Goal: Task Accomplishment & Management: Manage account settings

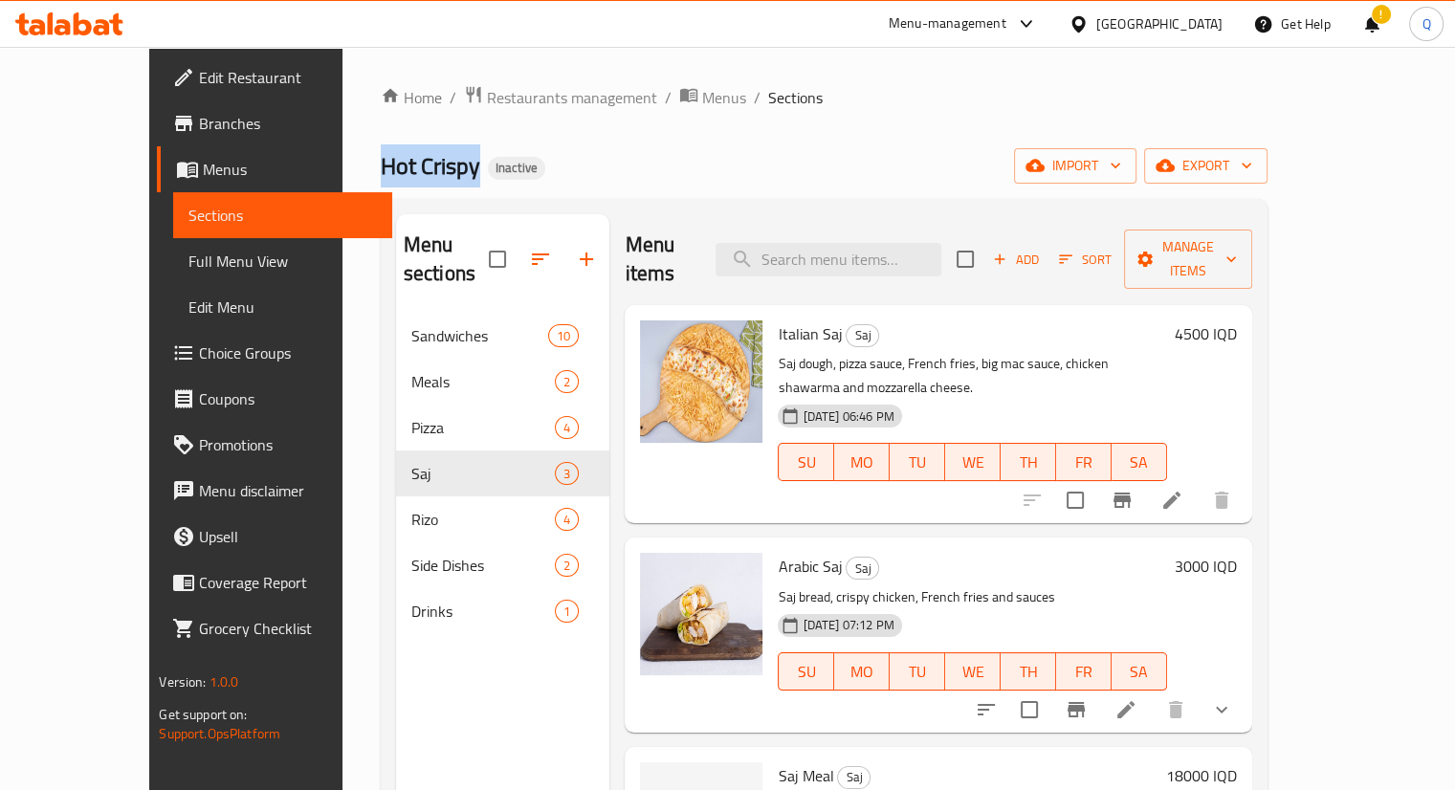
click at [203, 172] on span "Menus" at bounding box center [290, 169] width 174 height 23
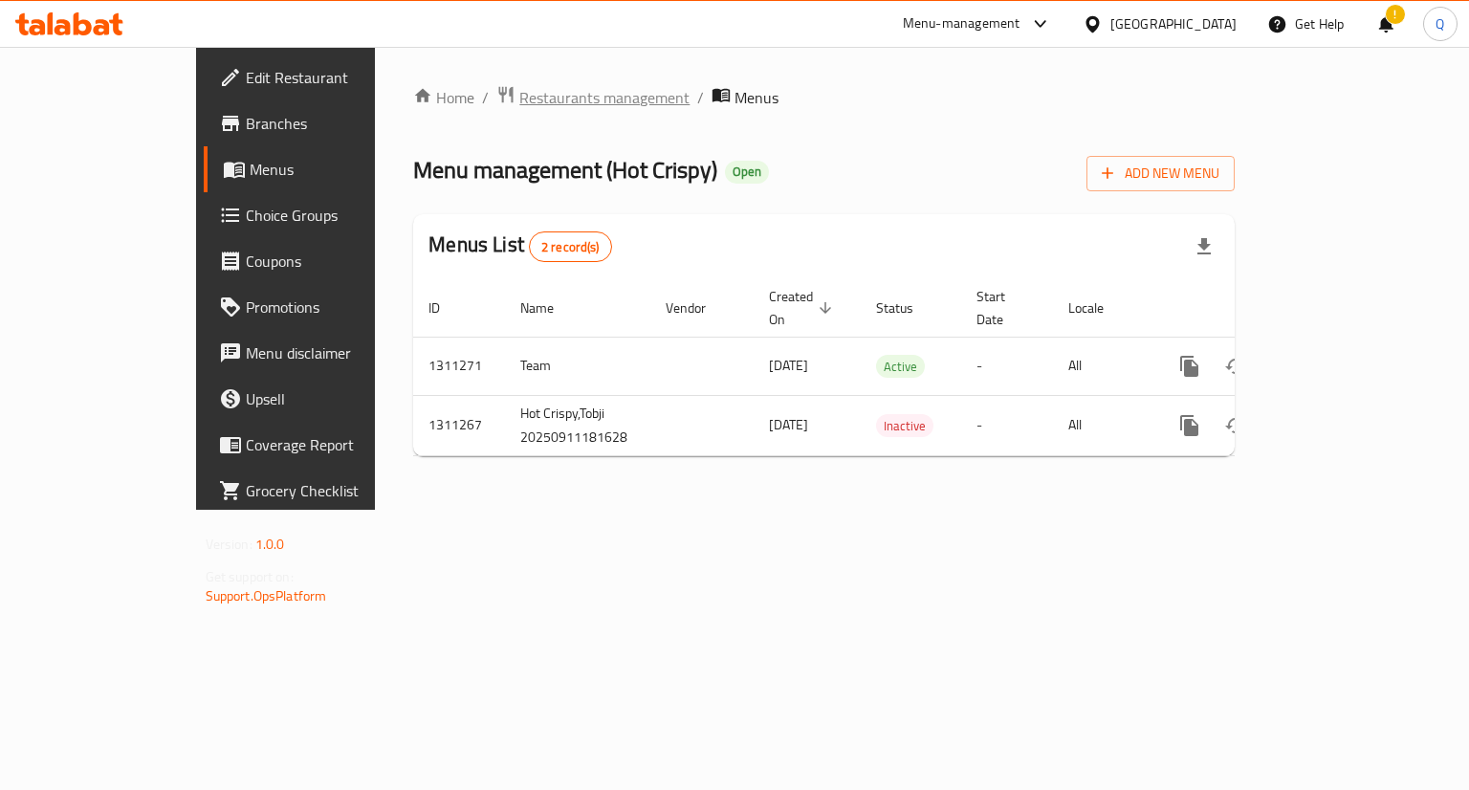
click at [519, 93] on span "Restaurants management" at bounding box center [604, 97] width 170 height 23
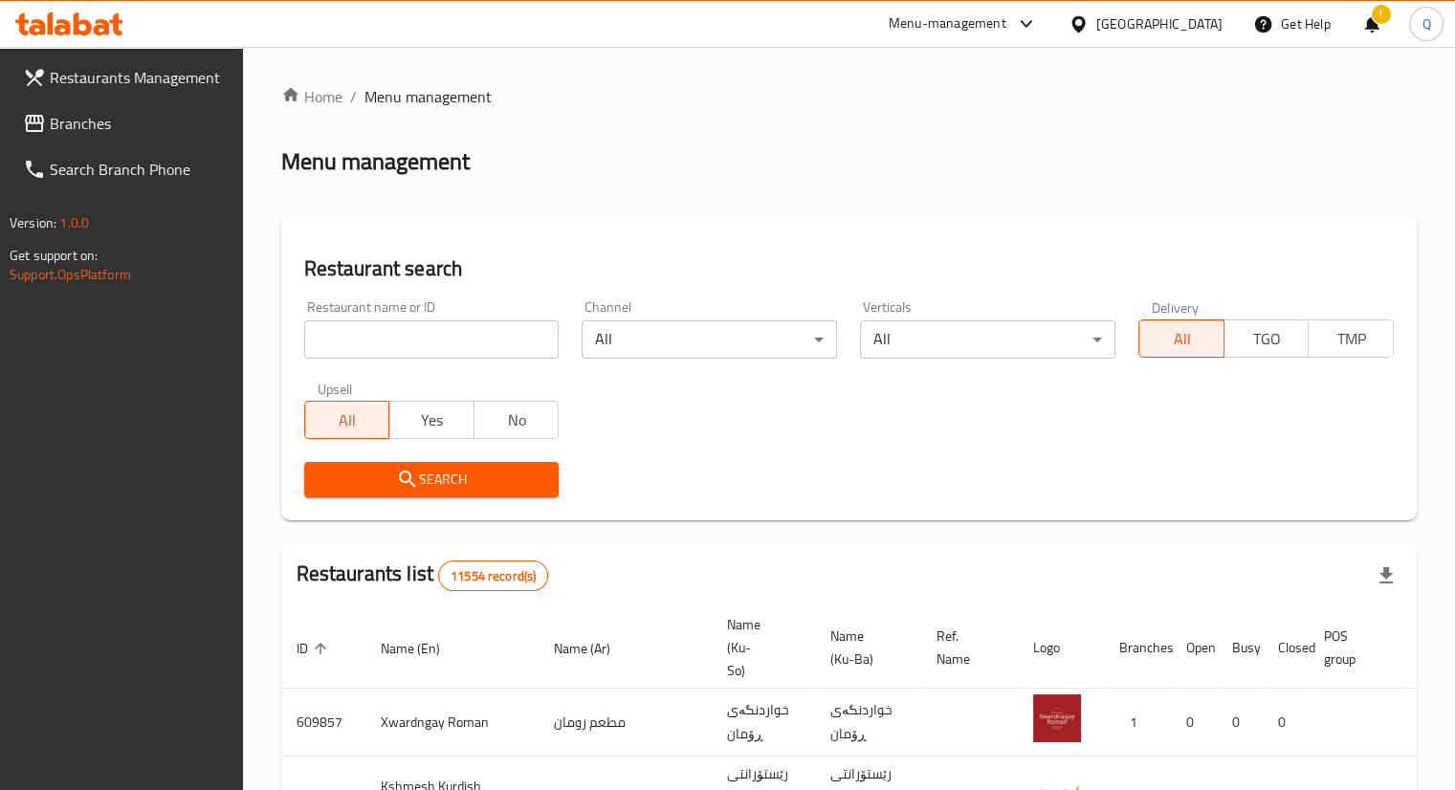
click at [95, 121] on span "Branches" at bounding box center [139, 123] width 178 height 23
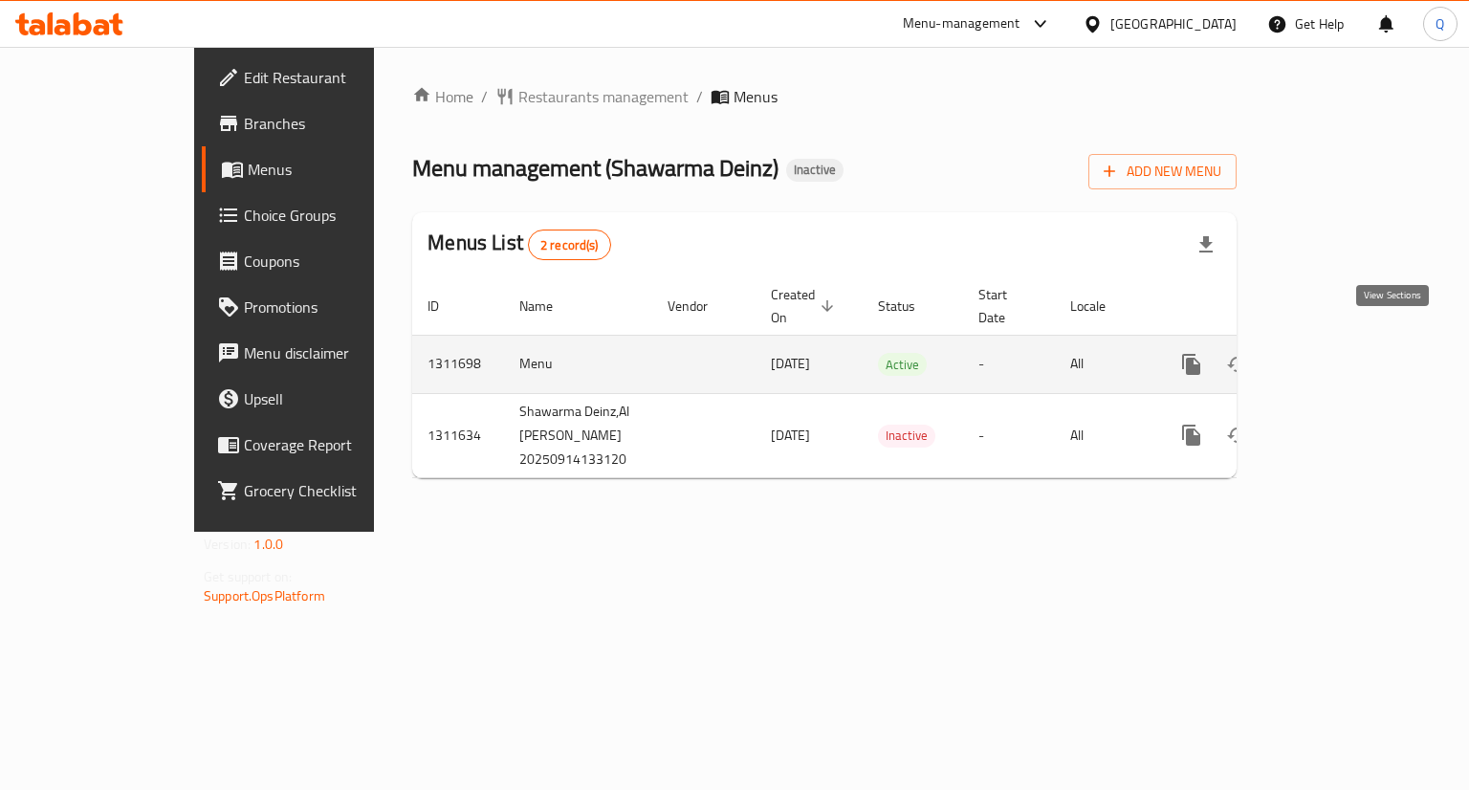
click at [1341, 353] on icon "enhanced table" at bounding box center [1329, 364] width 23 height 23
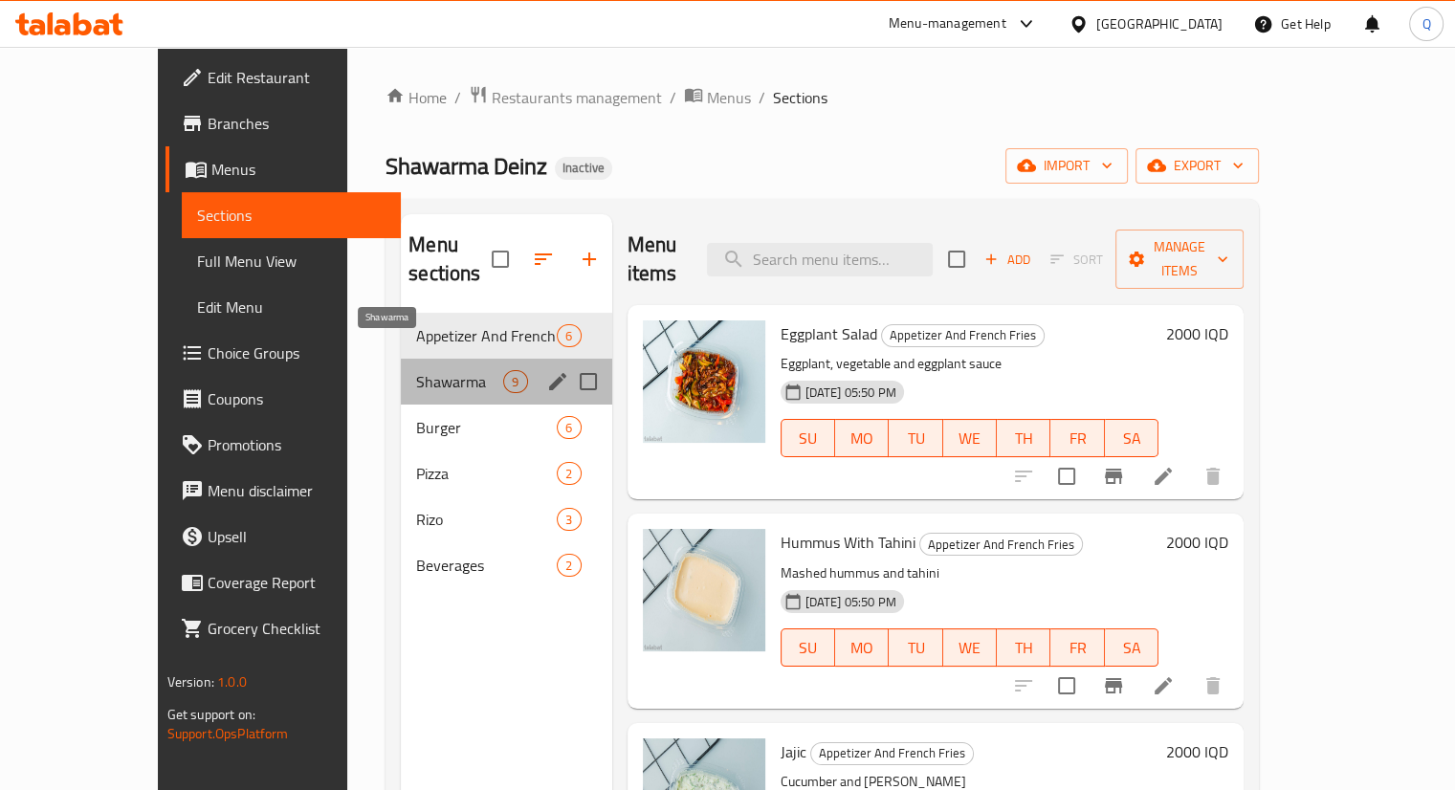
click at [416, 370] on span "Shawarma" at bounding box center [459, 381] width 87 height 23
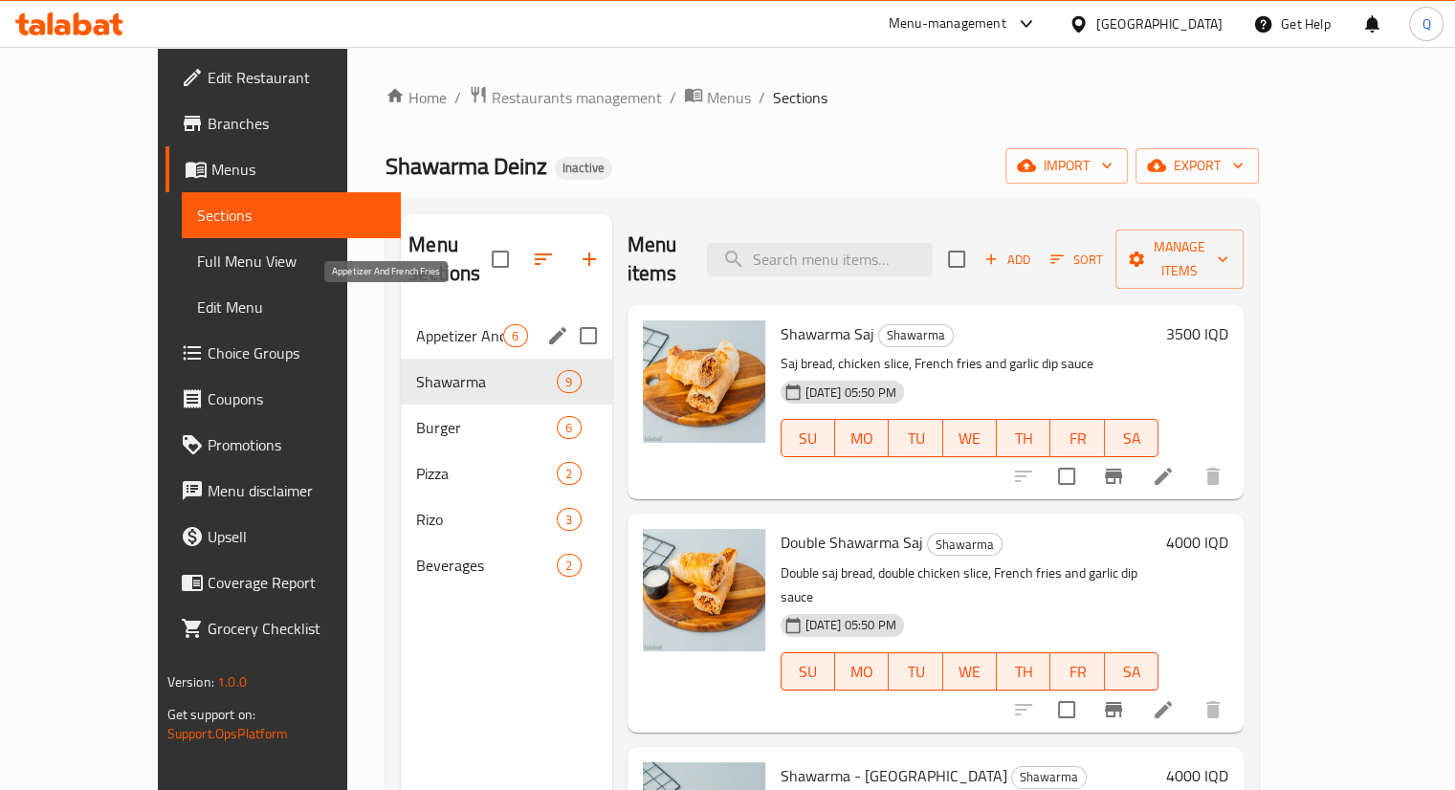
click at [416, 324] on span "Appetizer And French Fries" at bounding box center [459, 335] width 87 height 23
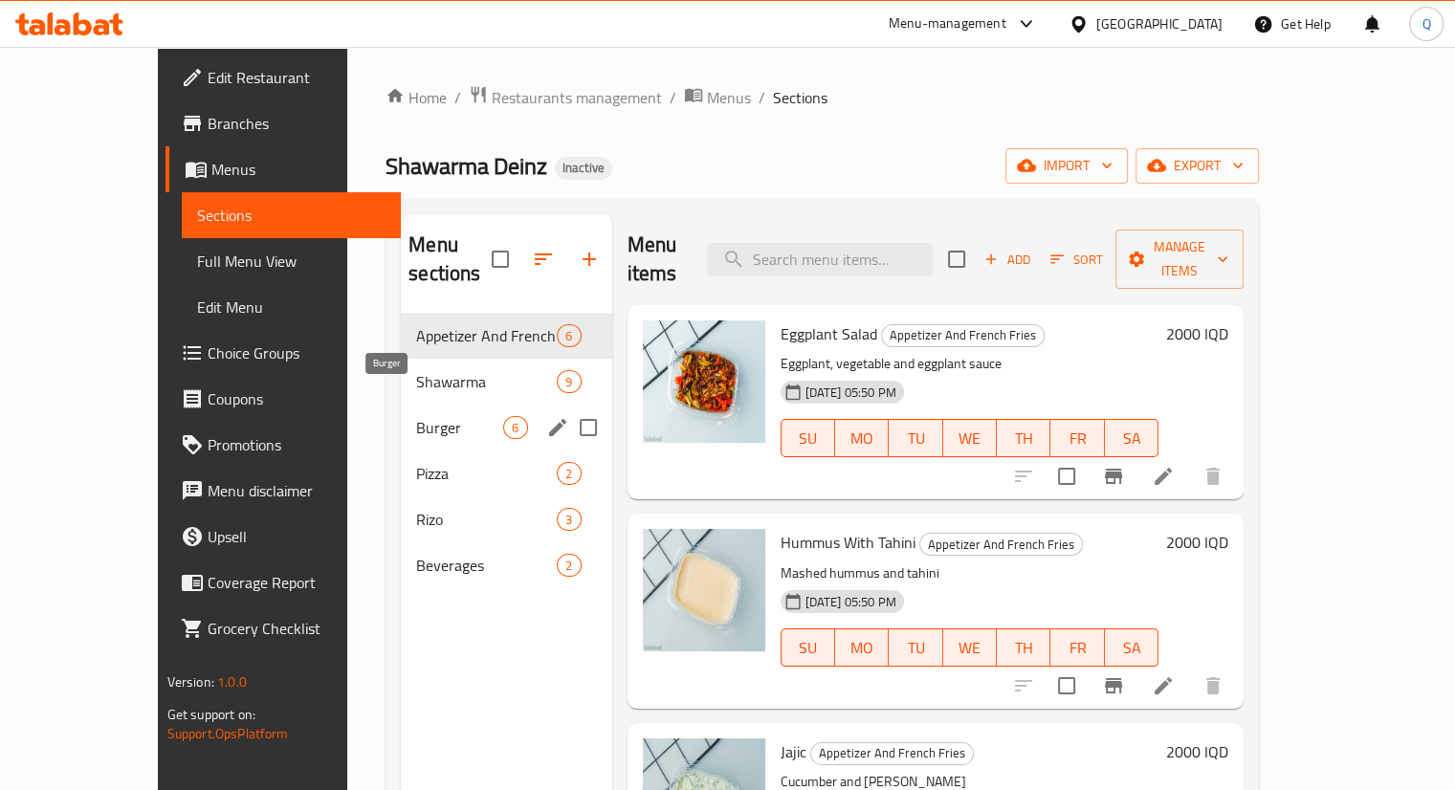
click at [416, 416] on span "Burger" at bounding box center [459, 427] width 87 height 23
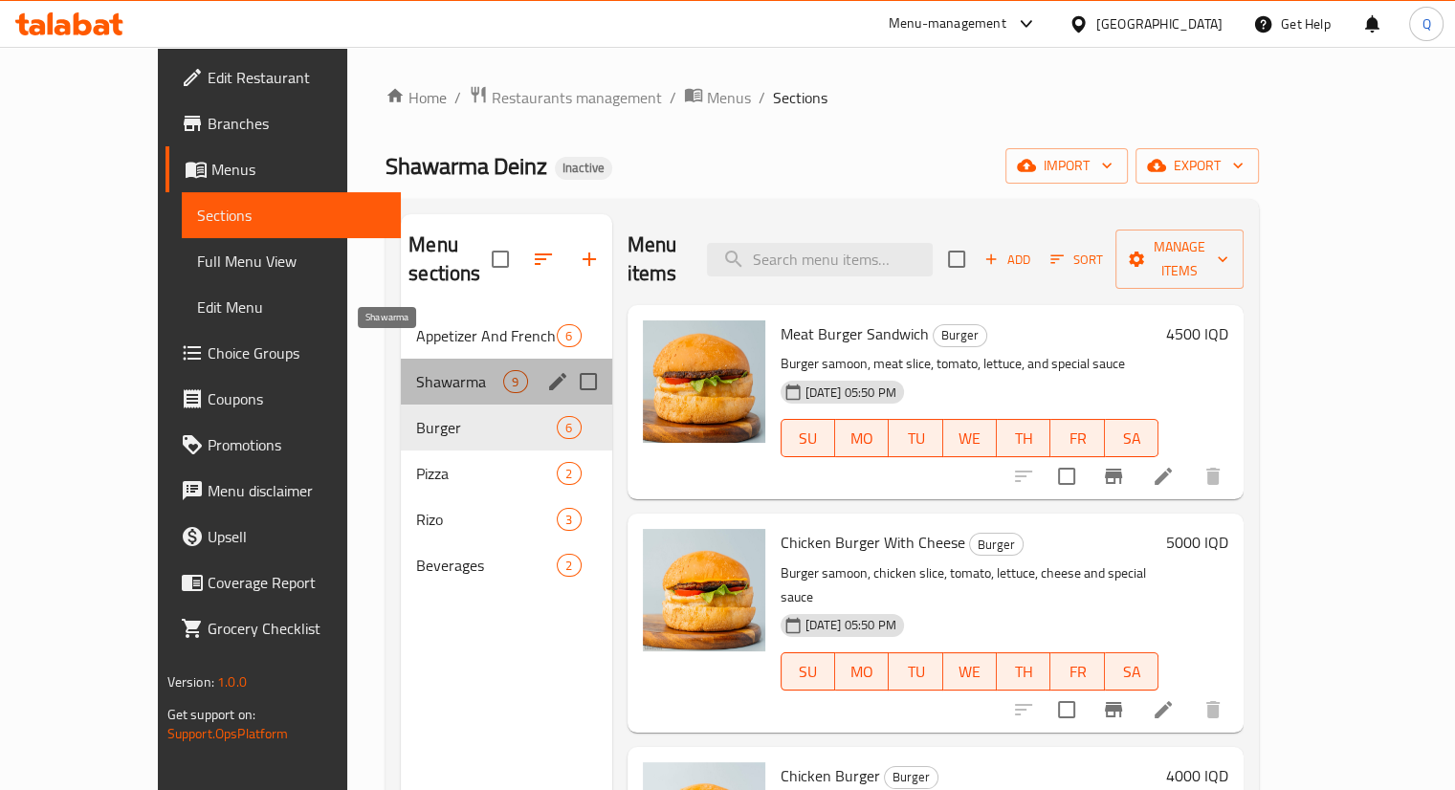
click at [416, 370] on span "Shawarma" at bounding box center [459, 381] width 87 height 23
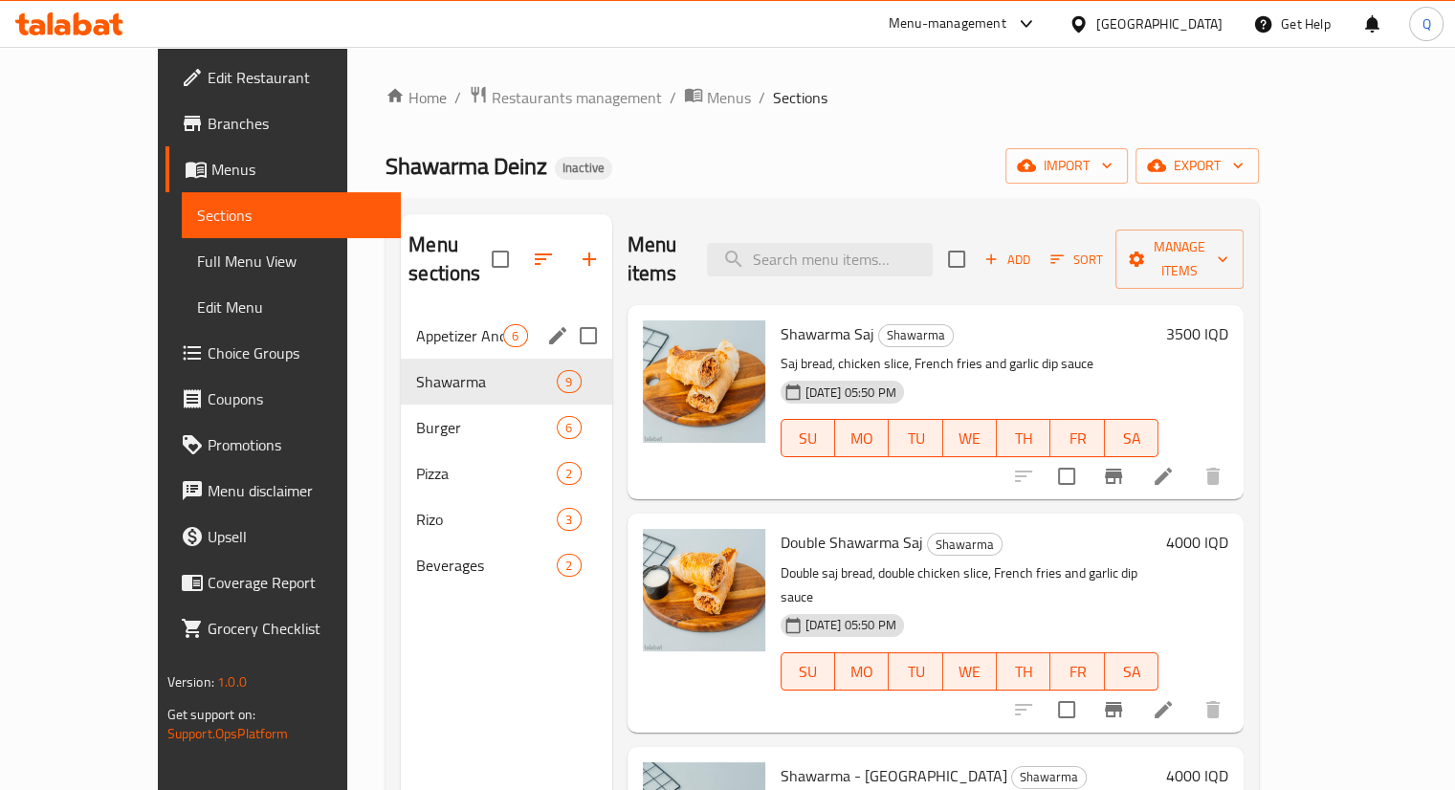
click at [401, 325] on div "Appetizer And French Fries 6" at bounding box center [506, 336] width 210 height 46
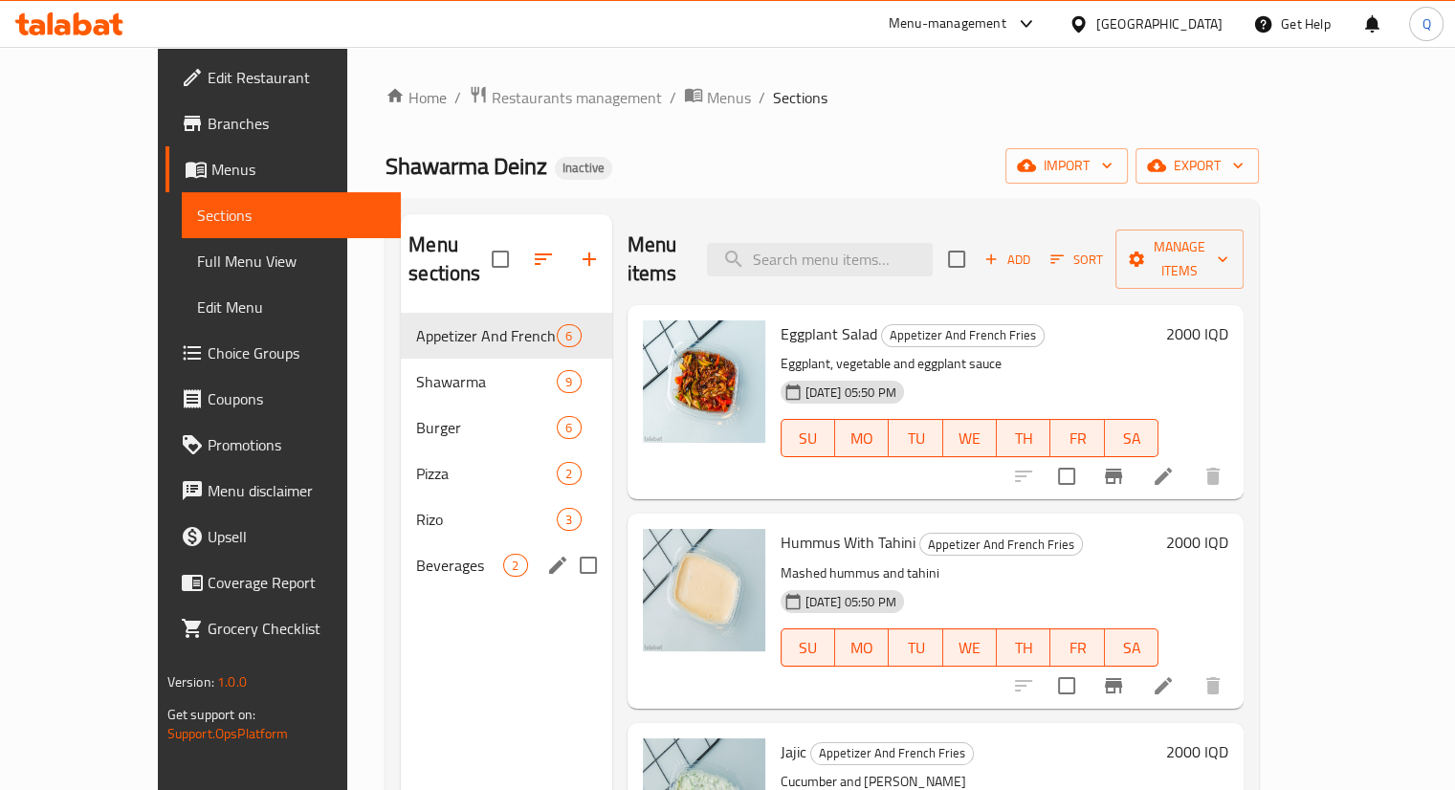
click at [401, 542] on div "Beverages 2" at bounding box center [506, 565] width 210 height 46
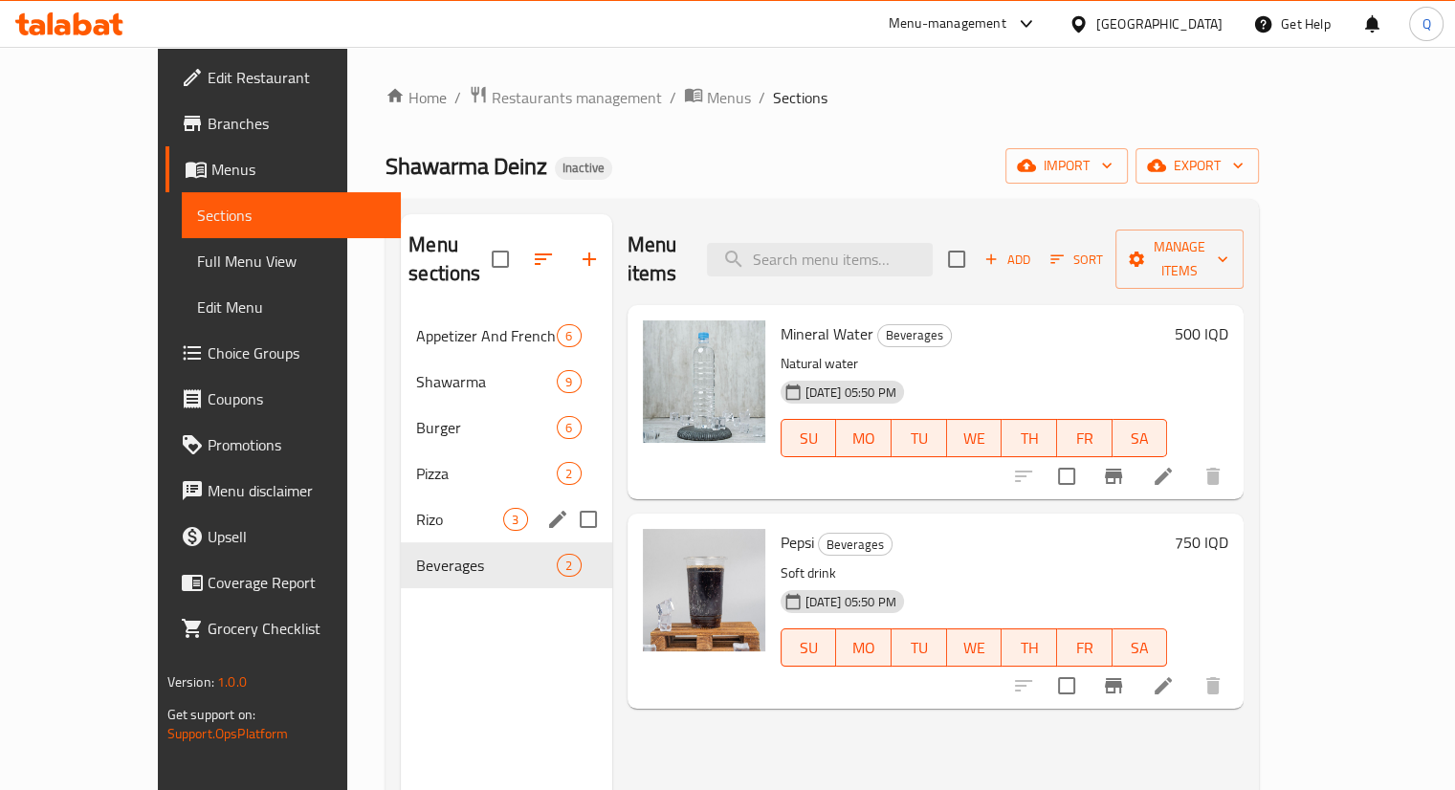
click at [416, 508] on span "Rizo" at bounding box center [459, 519] width 87 height 23
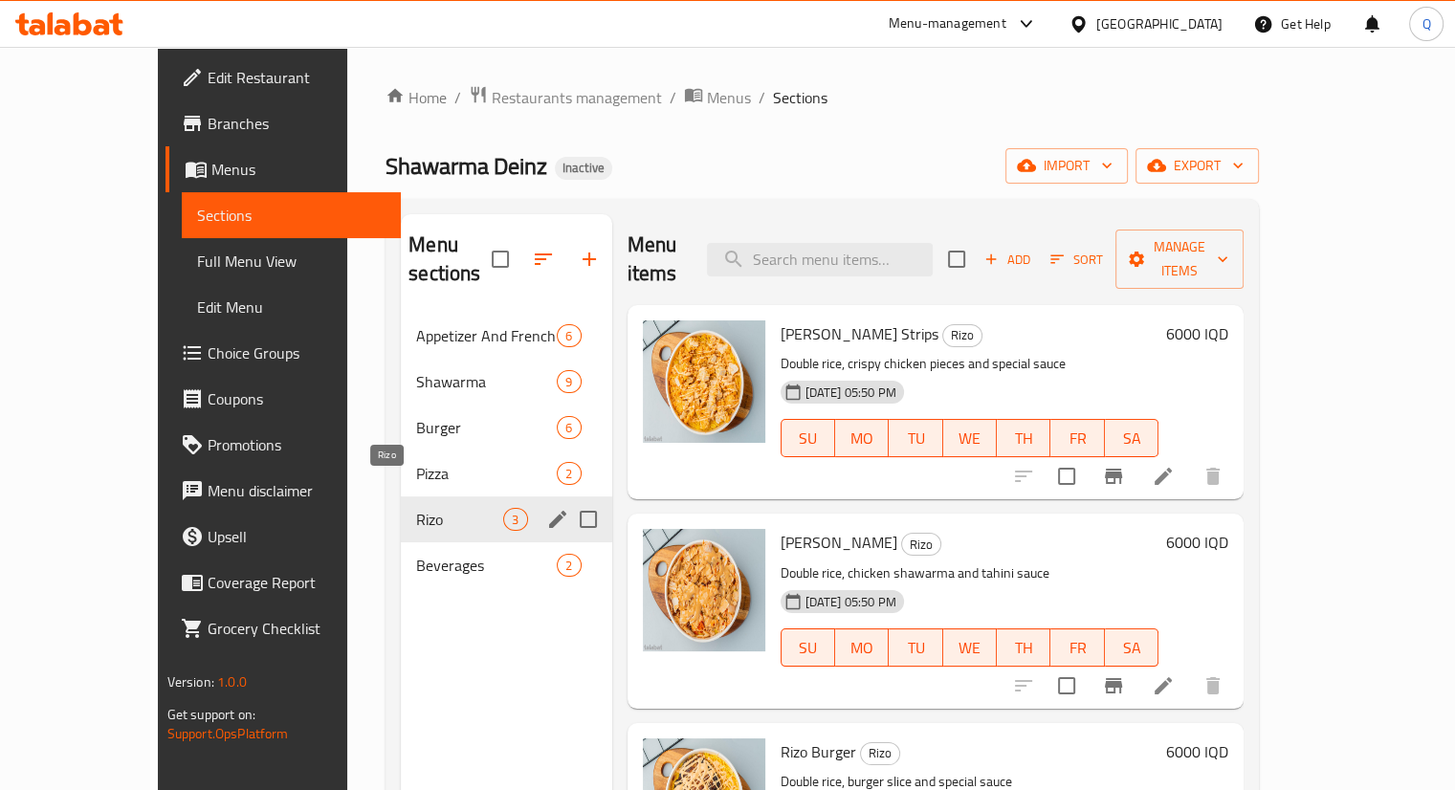
click at [416, 508] on span "Rizo" at bounding box center [459, 519] width 87 height 23
click at [416, 462] on span "Pizza" at bounding box center [459, 473] width 87 height 23
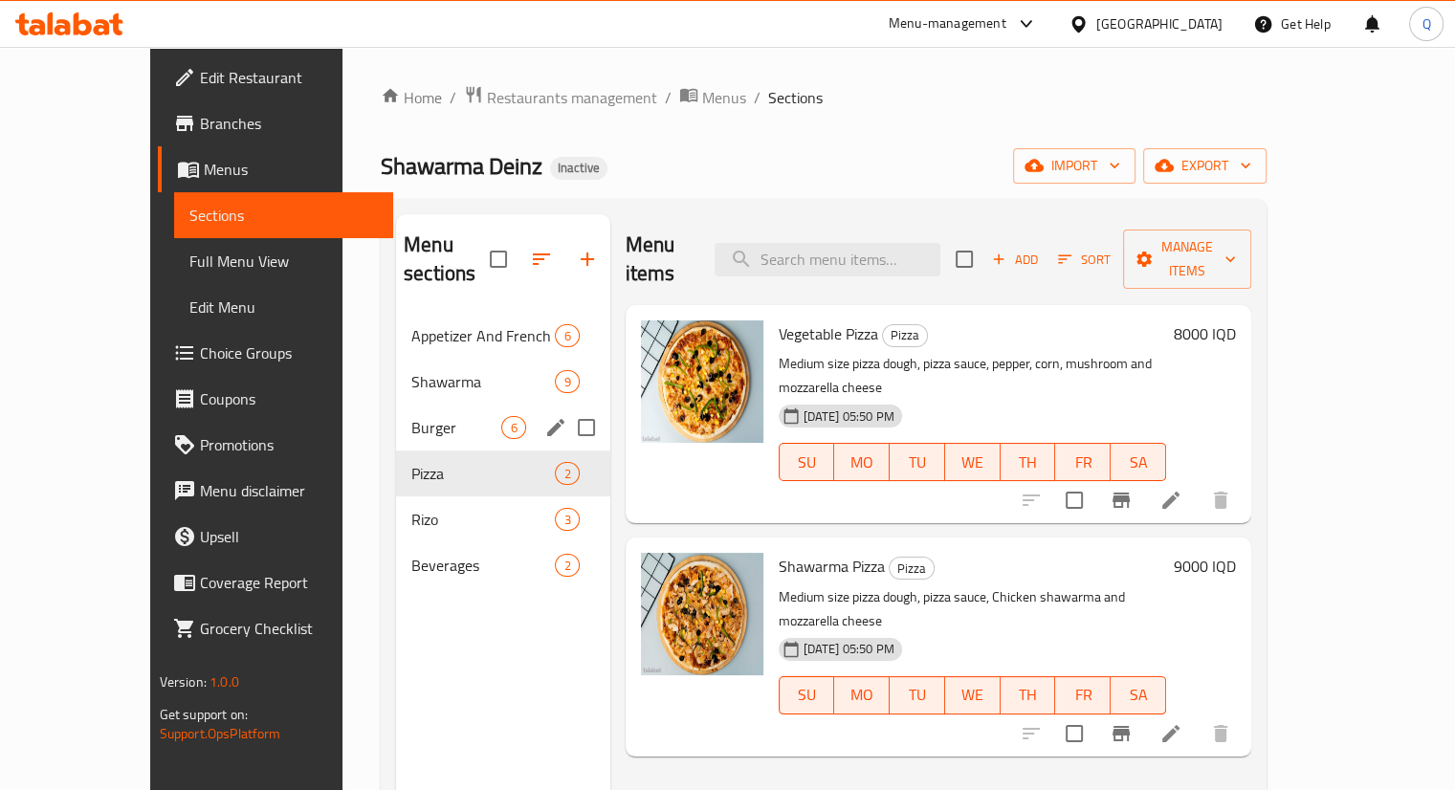
click at [396, 405] on div "Burger 6" at bounding box center [502, 428] width 213 height 46
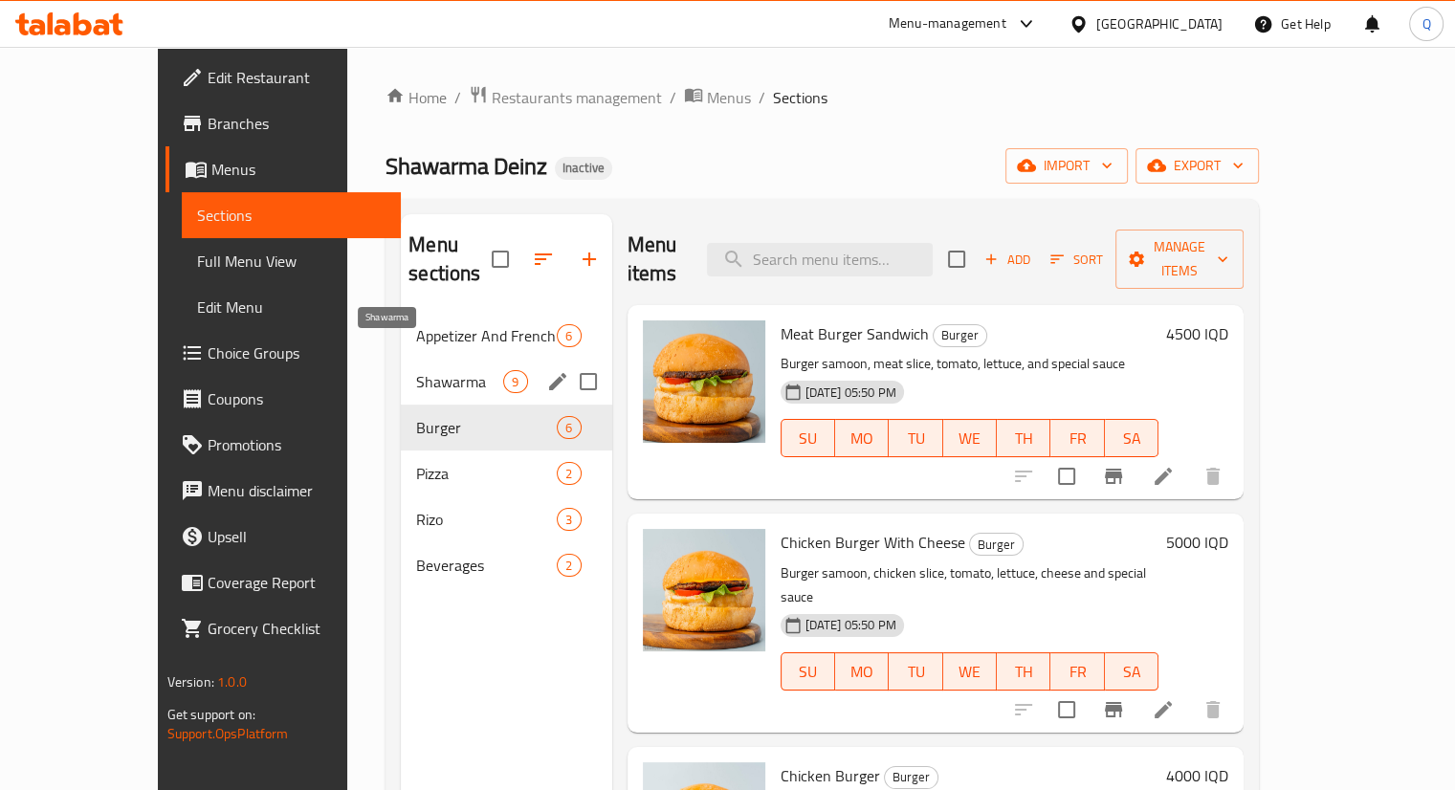
click at [416, 370] on span "Shawarma" at bounding box center [459, 381] width 87 height 23
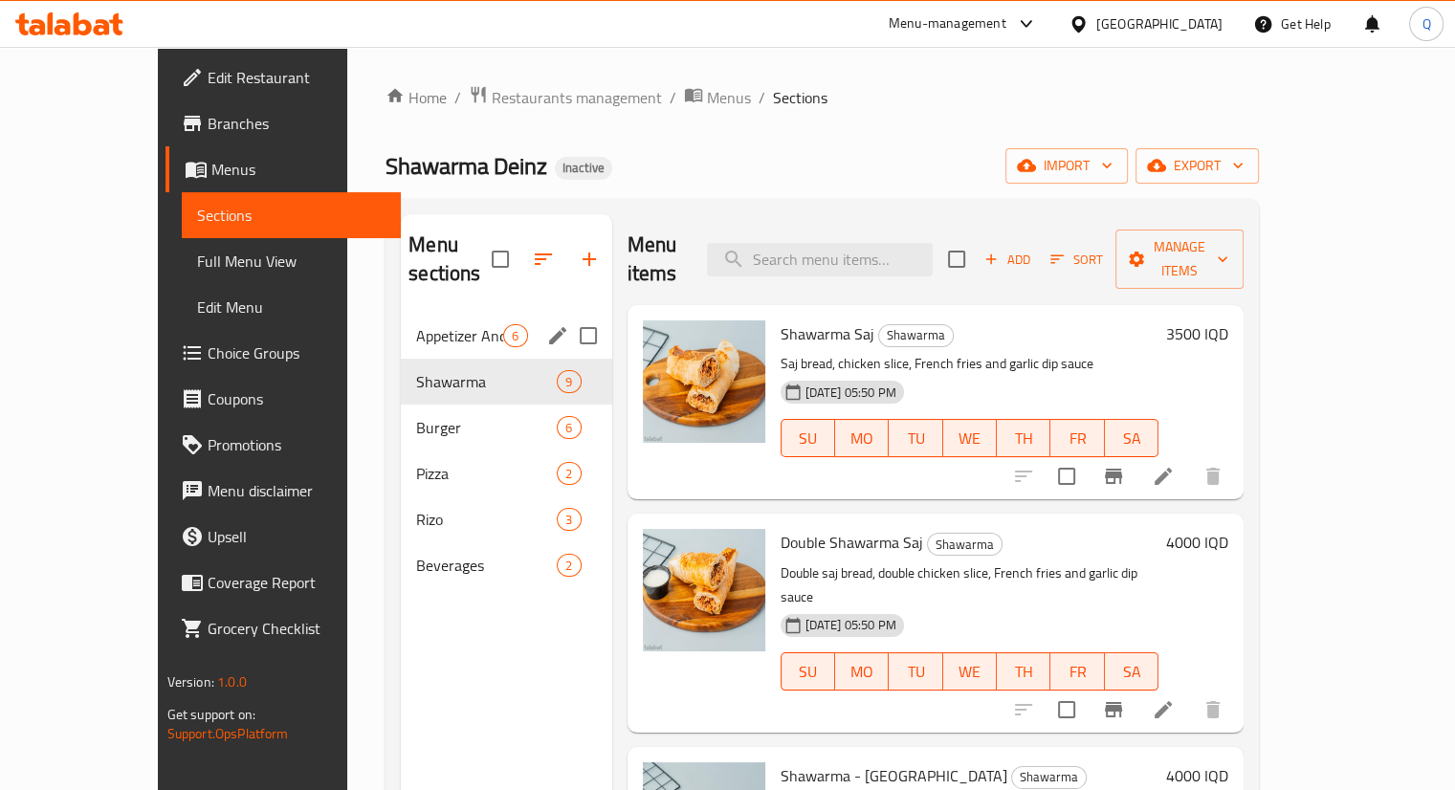
click at [416, 324] on span "Appetizer And French Fries" at bounding box center [459, 335] width 87 height 23
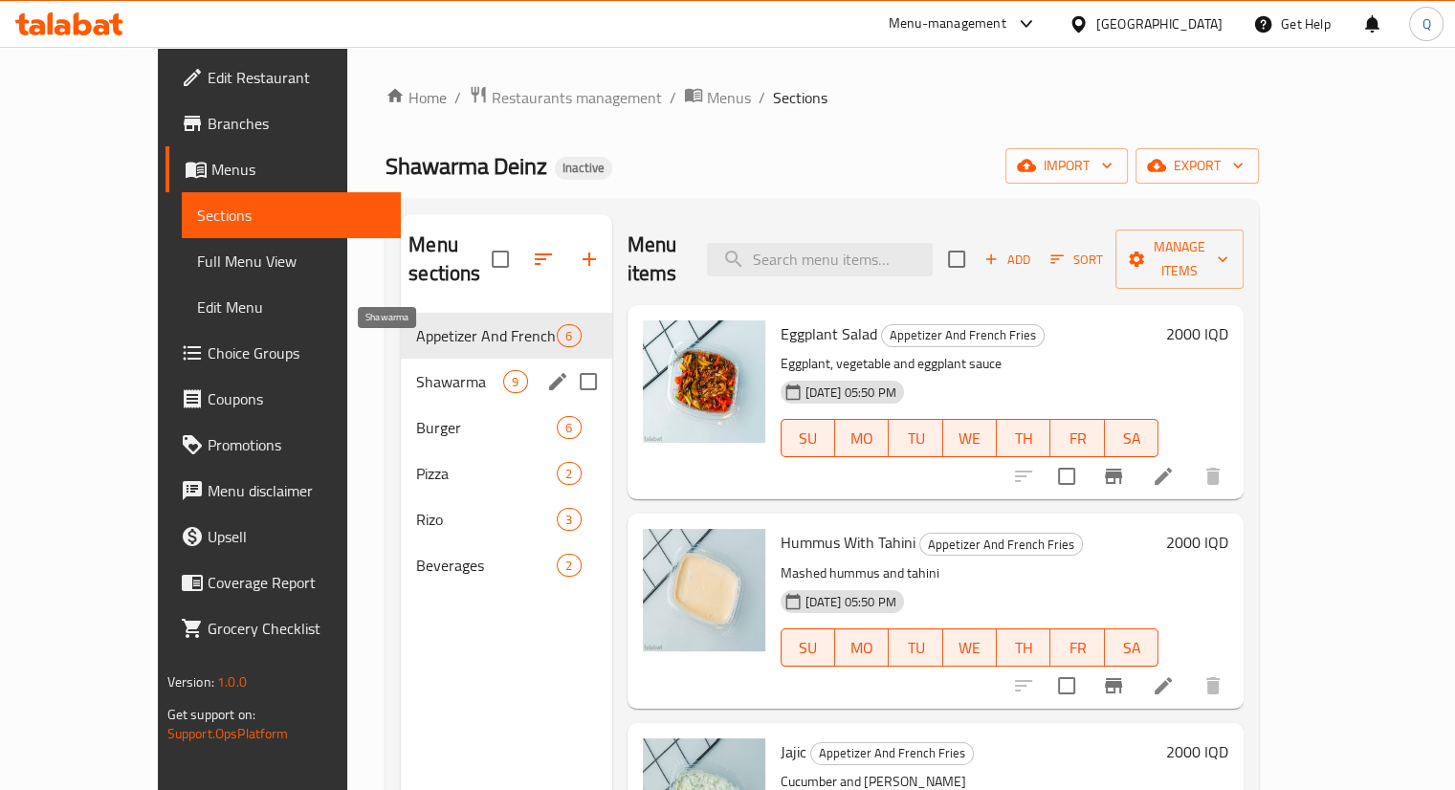
click at [432, 370] on span "Shawarma" at bounding box center [459, 381] width 87 height 23
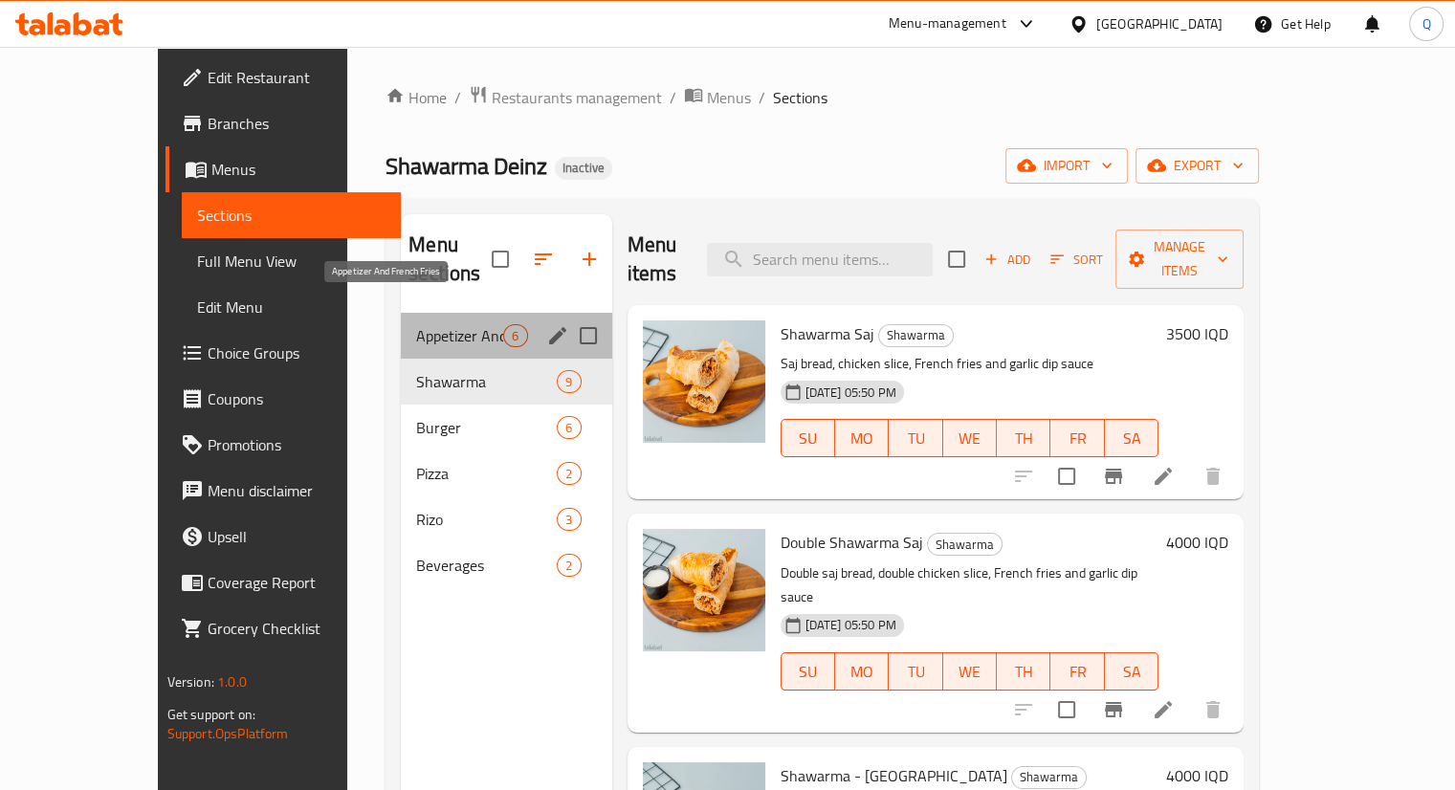
click at [431, 324] on span "Appetizer And French Fries" at bounding box center [459, 335] width 87 height 23
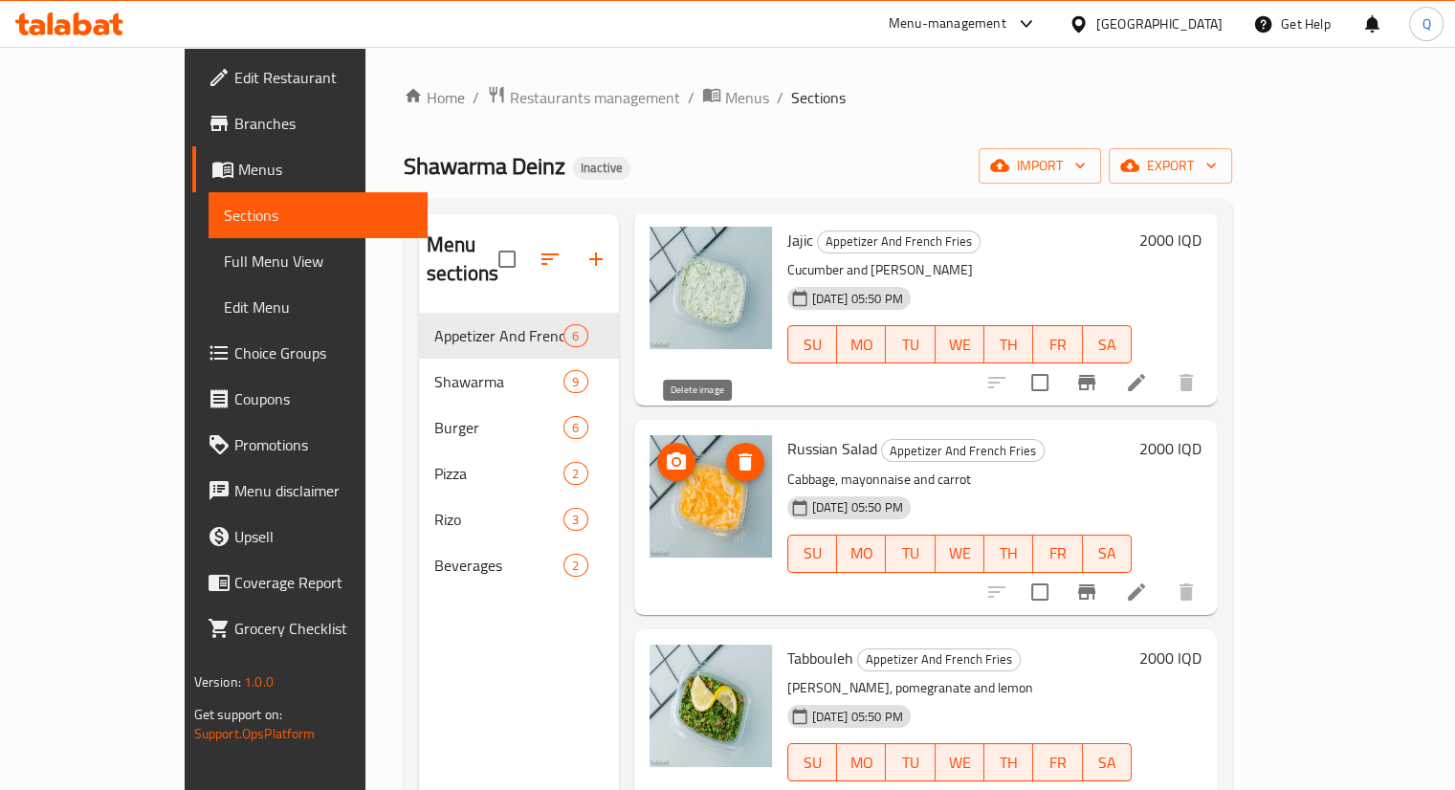
scroll to position [268, 0]
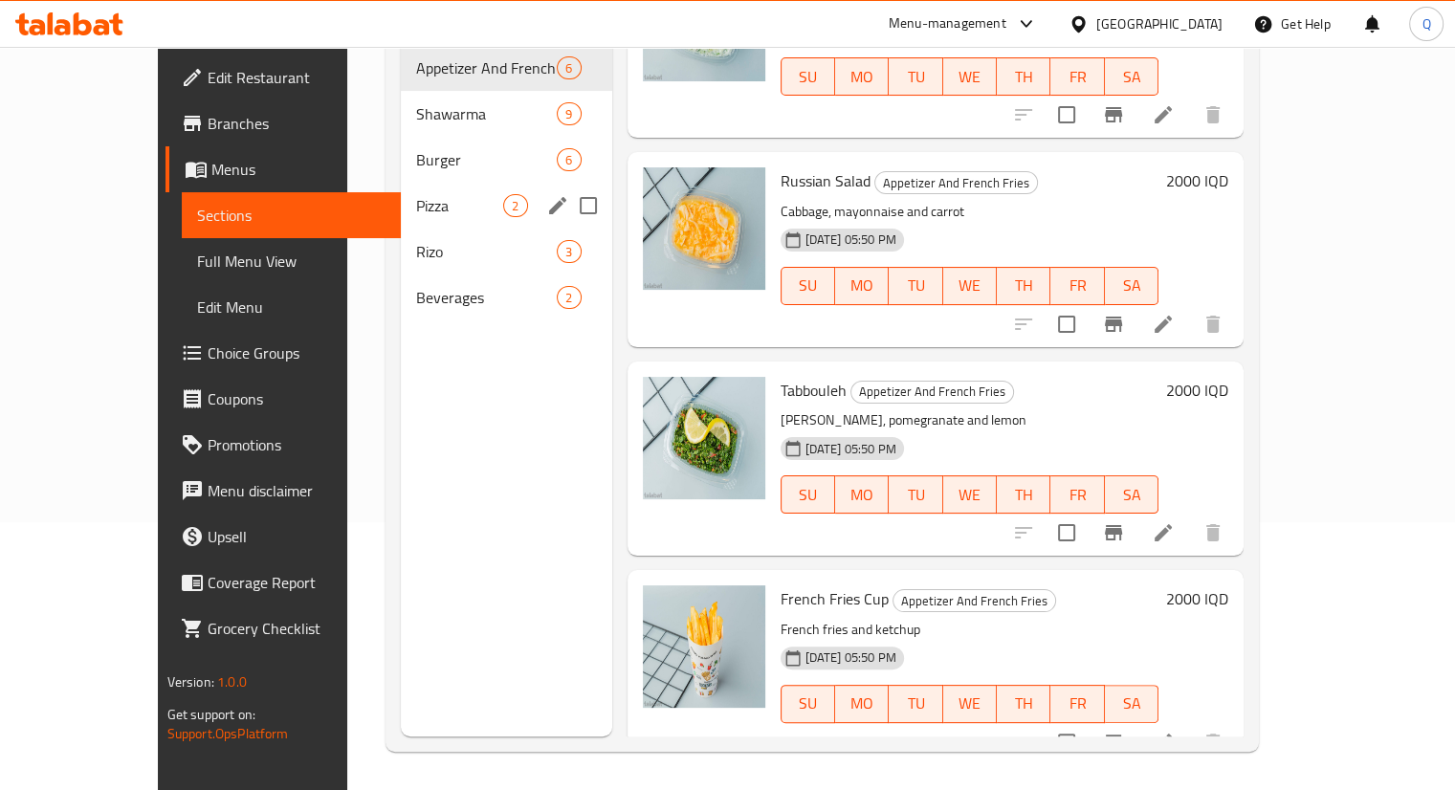
click at [401, 183] on div "Pizza 2" at bounding box center [506, 206] width 210 height 46
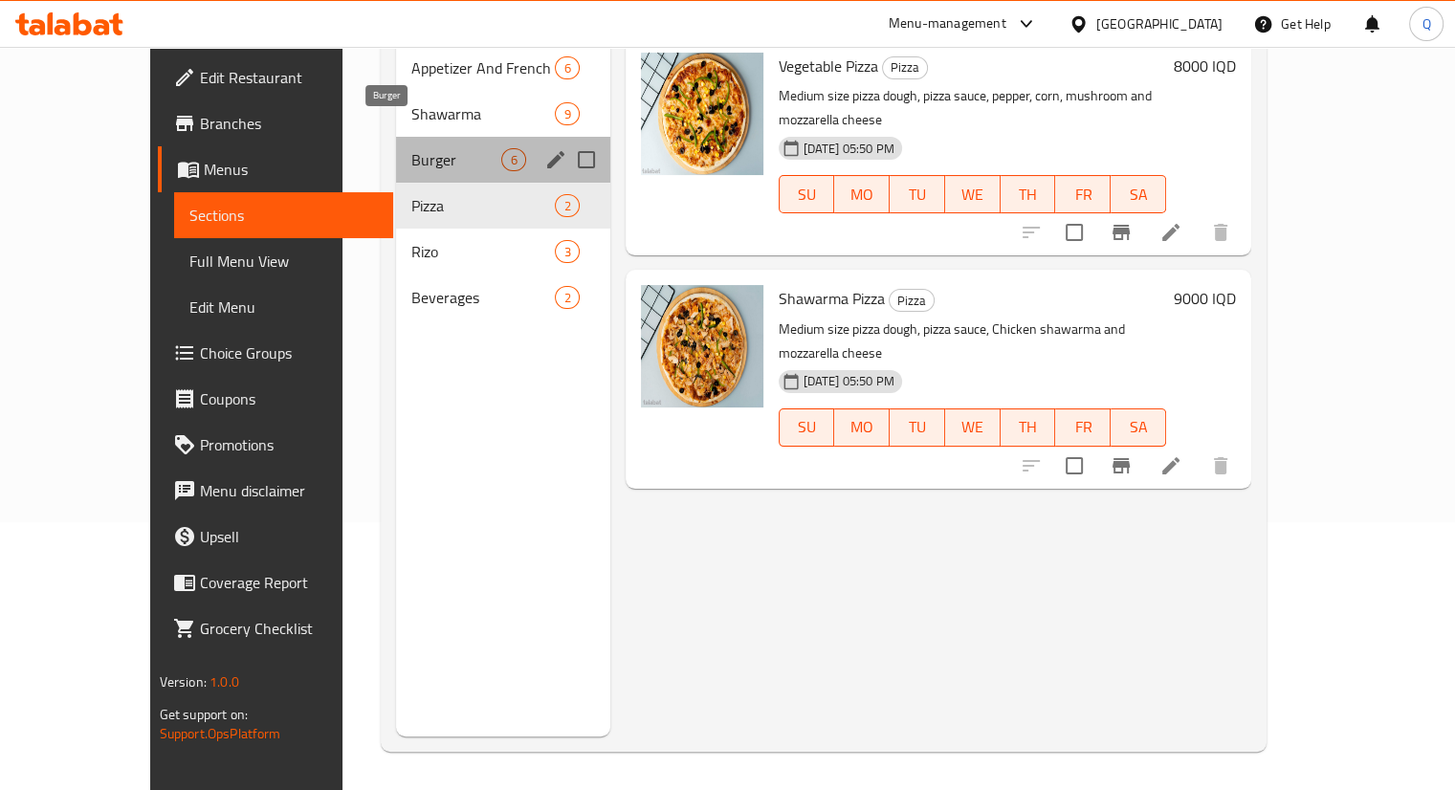
click at [411, 148] on span "Burger" at bounding box center [456, 159] width 90 height 23
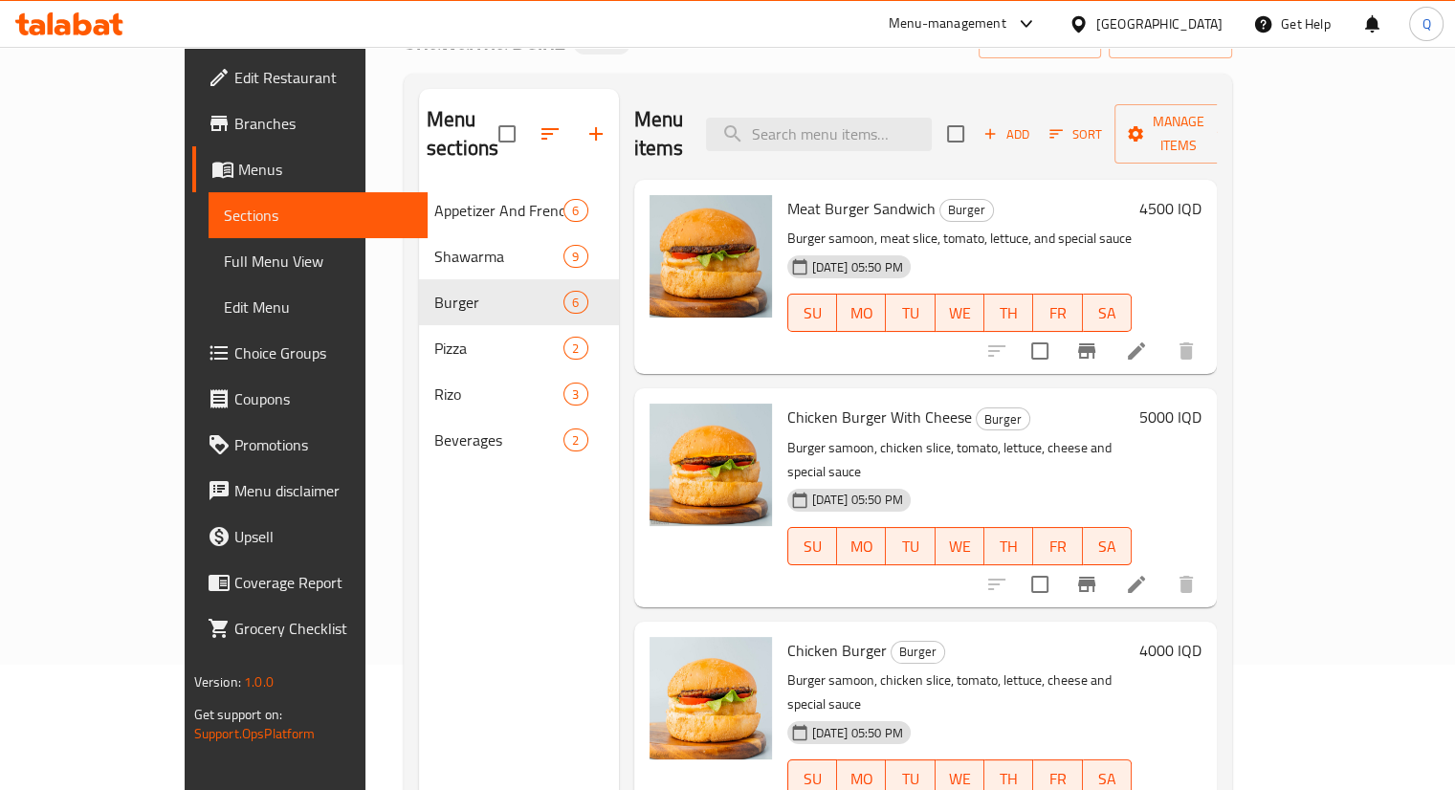
scroll to position [124, 0]
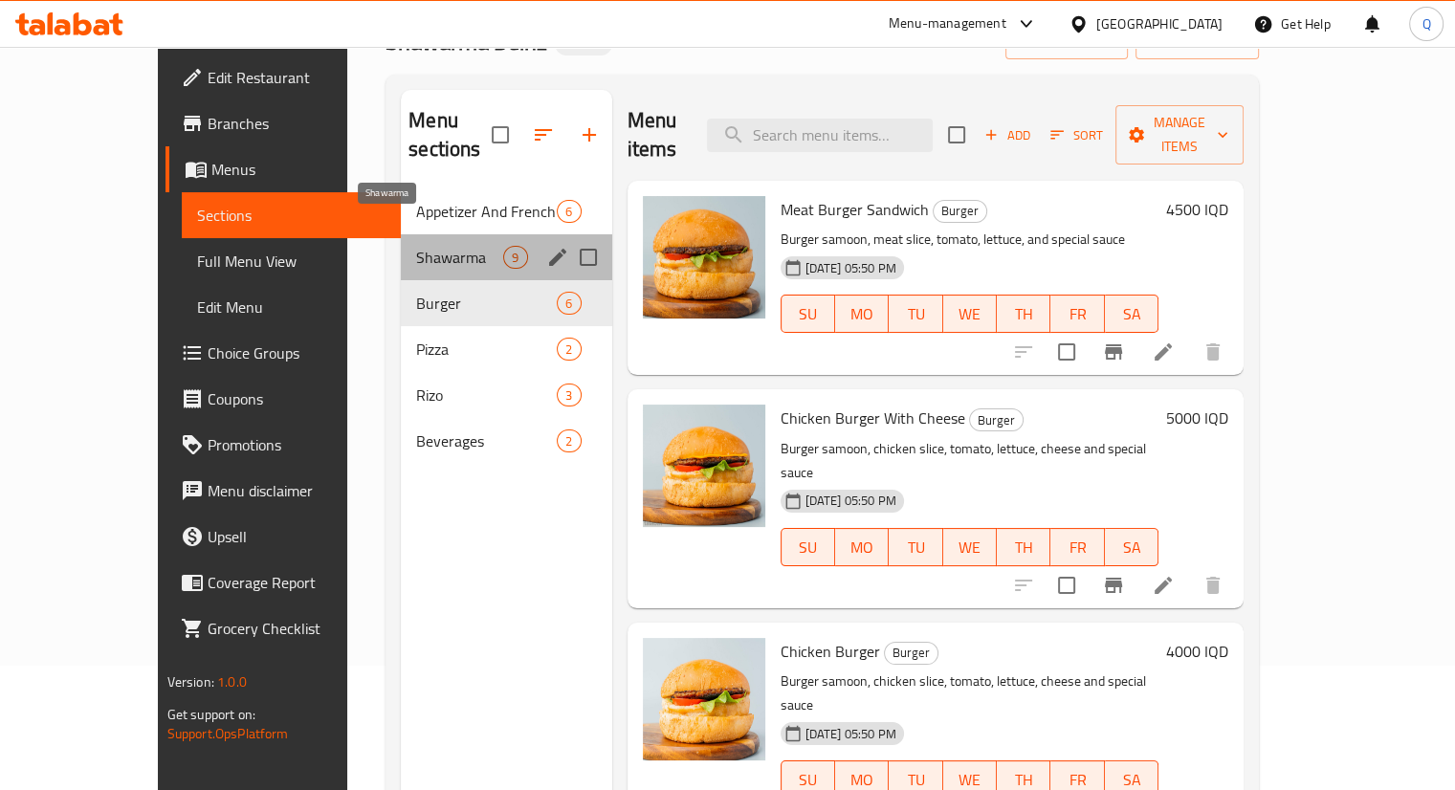
click at [416, 246] on span "Shawarma" at bounding box center [459, 257] width 87 height 23
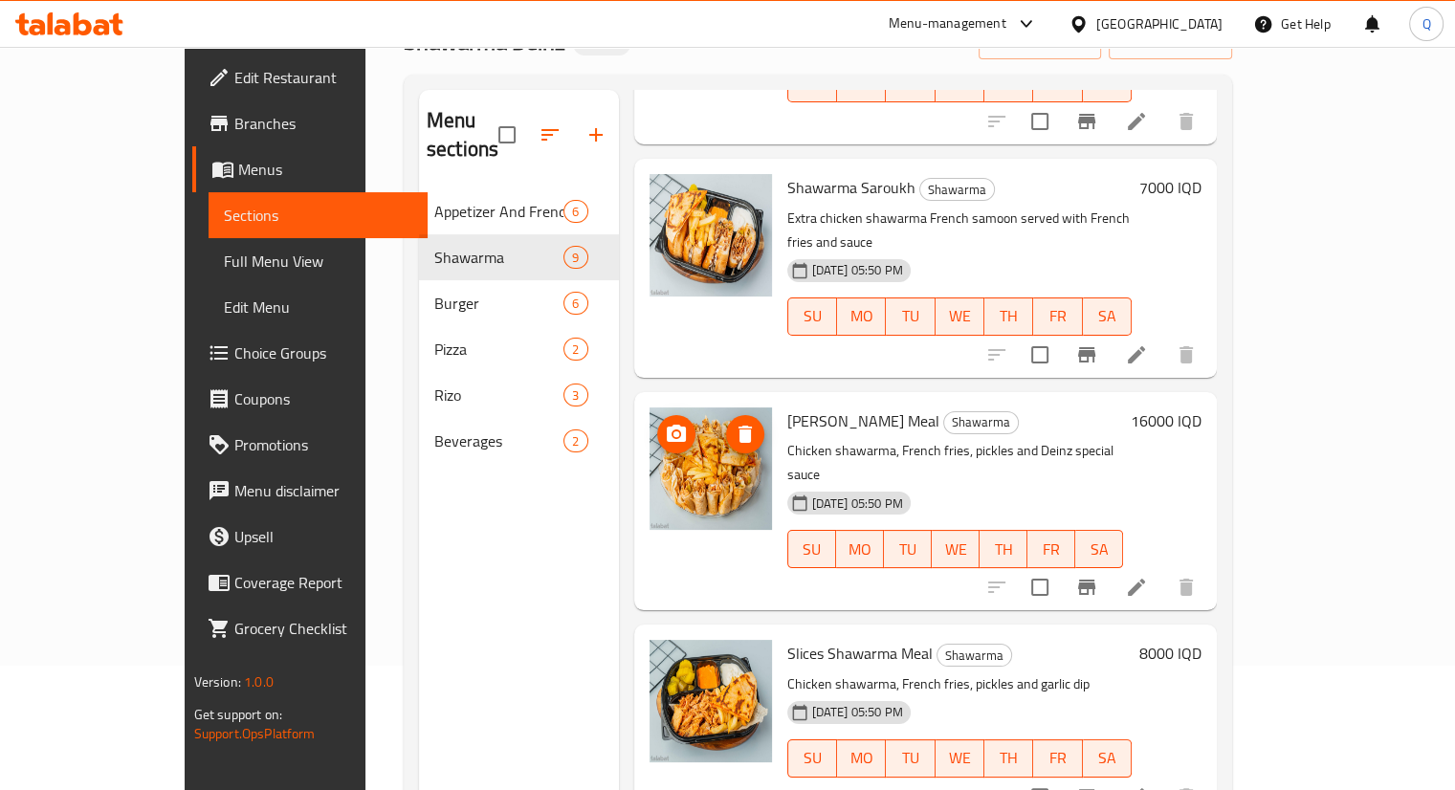
scroll to position [268, 0]
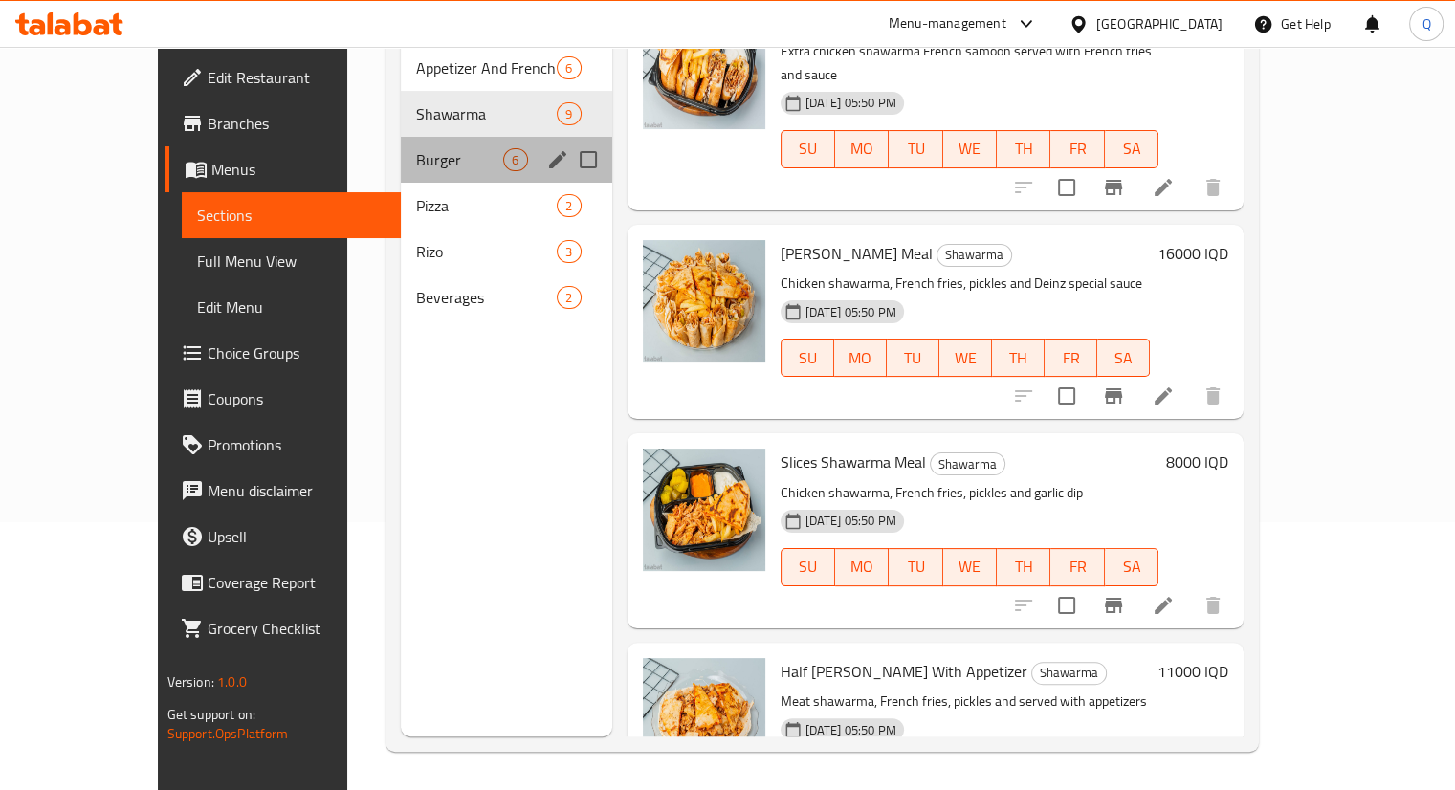
click at [401, 137] on div "Burger 6" at bounding box center [506, 160] width 210 height 46
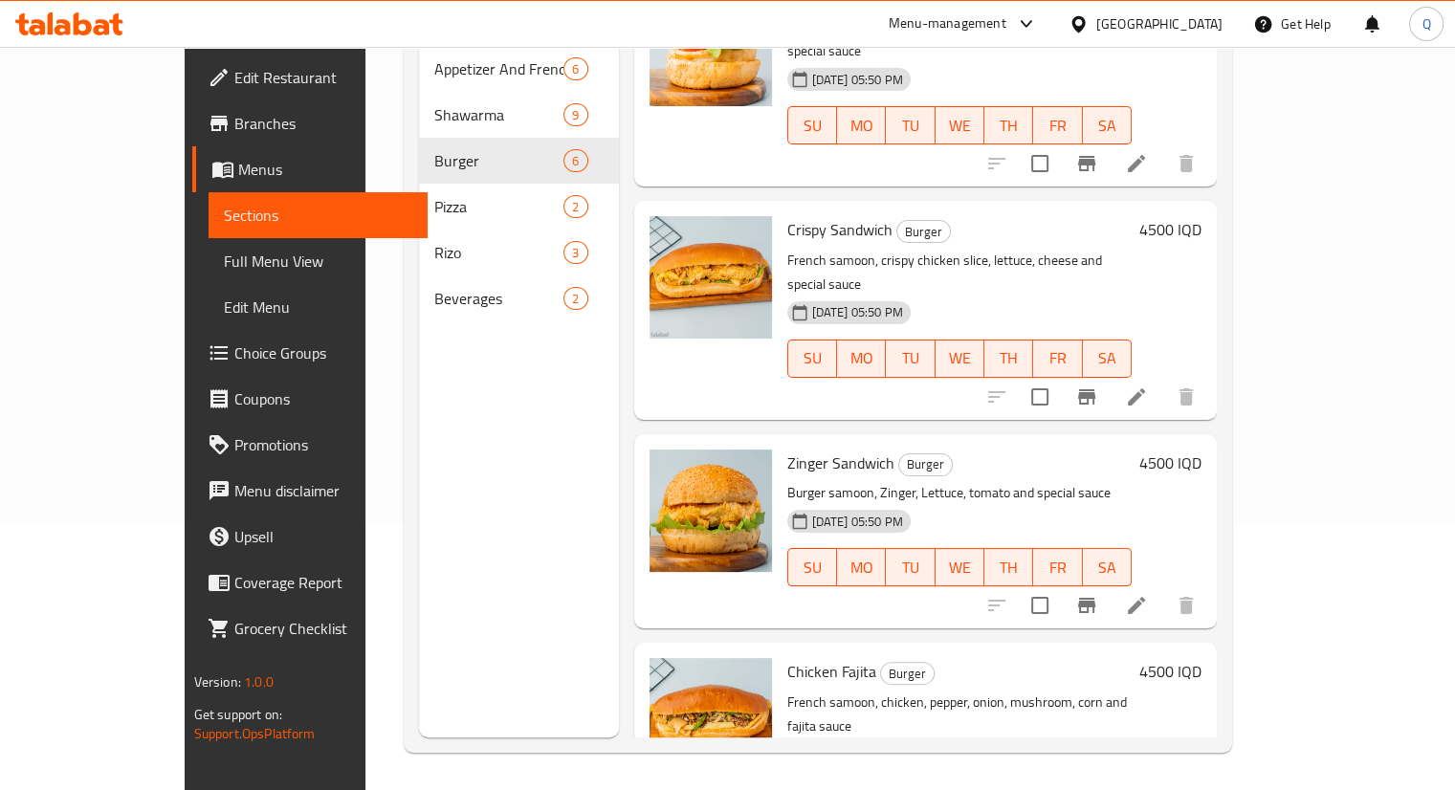
scroll to position [268, 0]
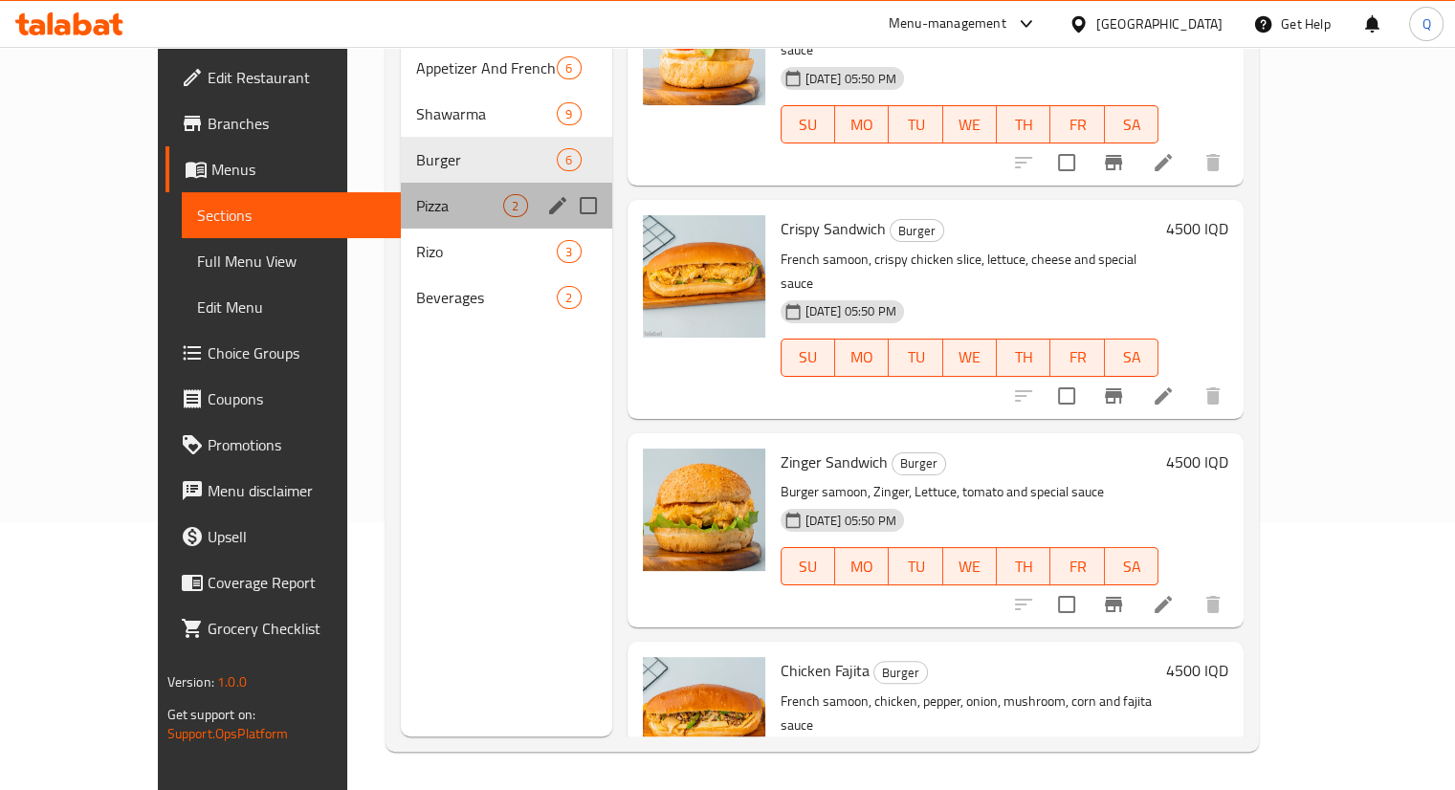
click at [401, 192] on div "Pizza 2" at bounding box center [506, 206] width 210 height 46
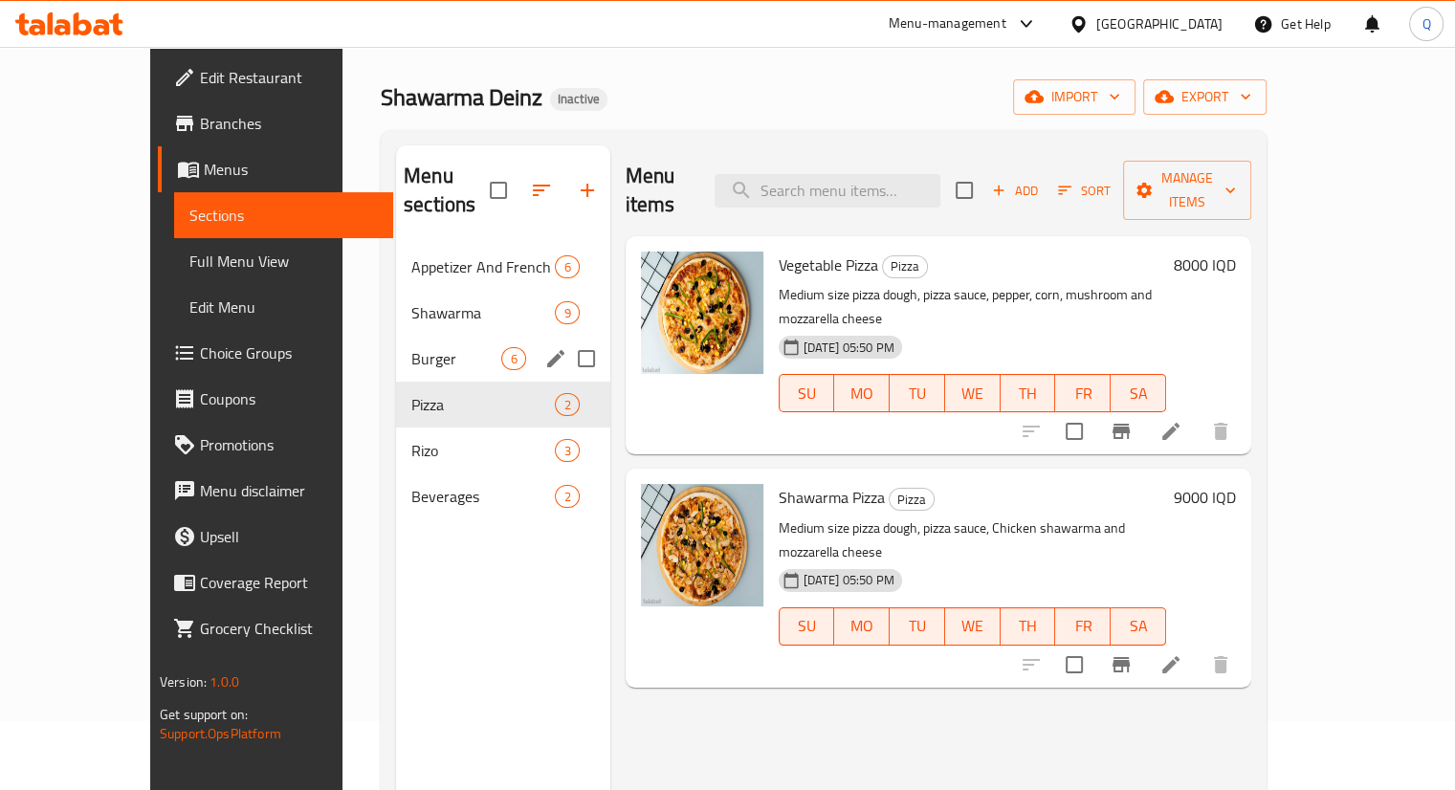
scroll to position [71, 0]
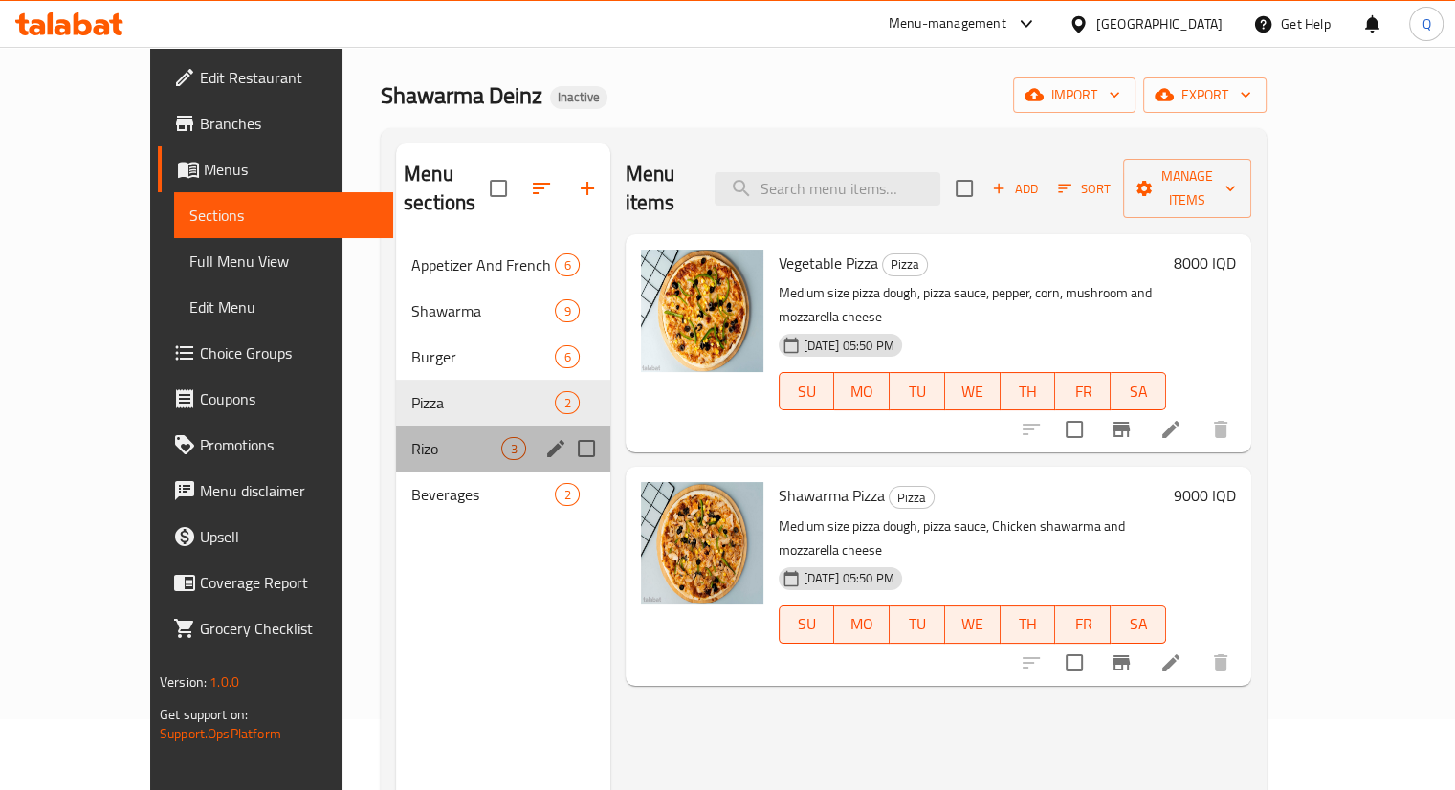
click at [400, 426] on div "Rizo 3" at bounding box center [502, 449] width 213 height 46
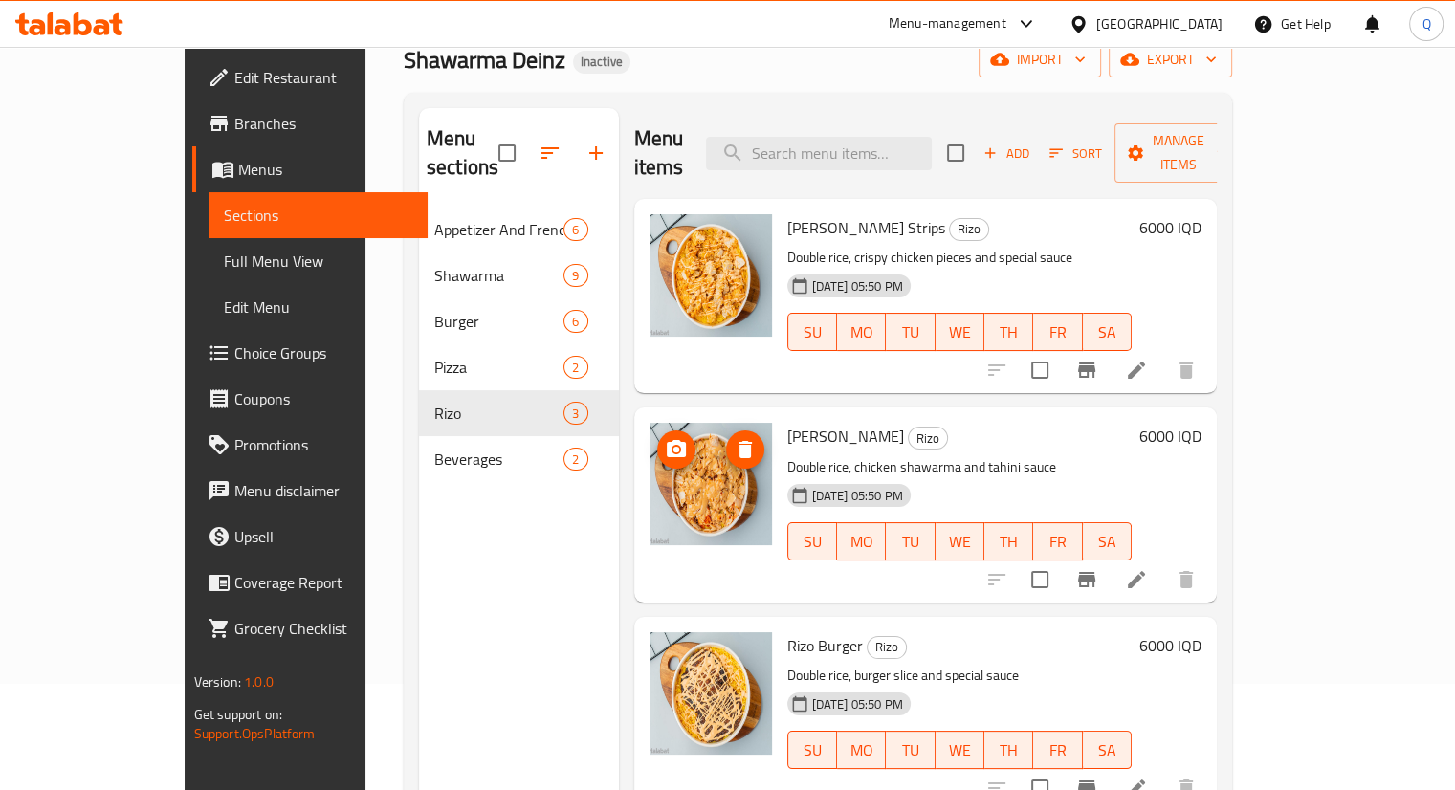
scroll to position [268, 0]
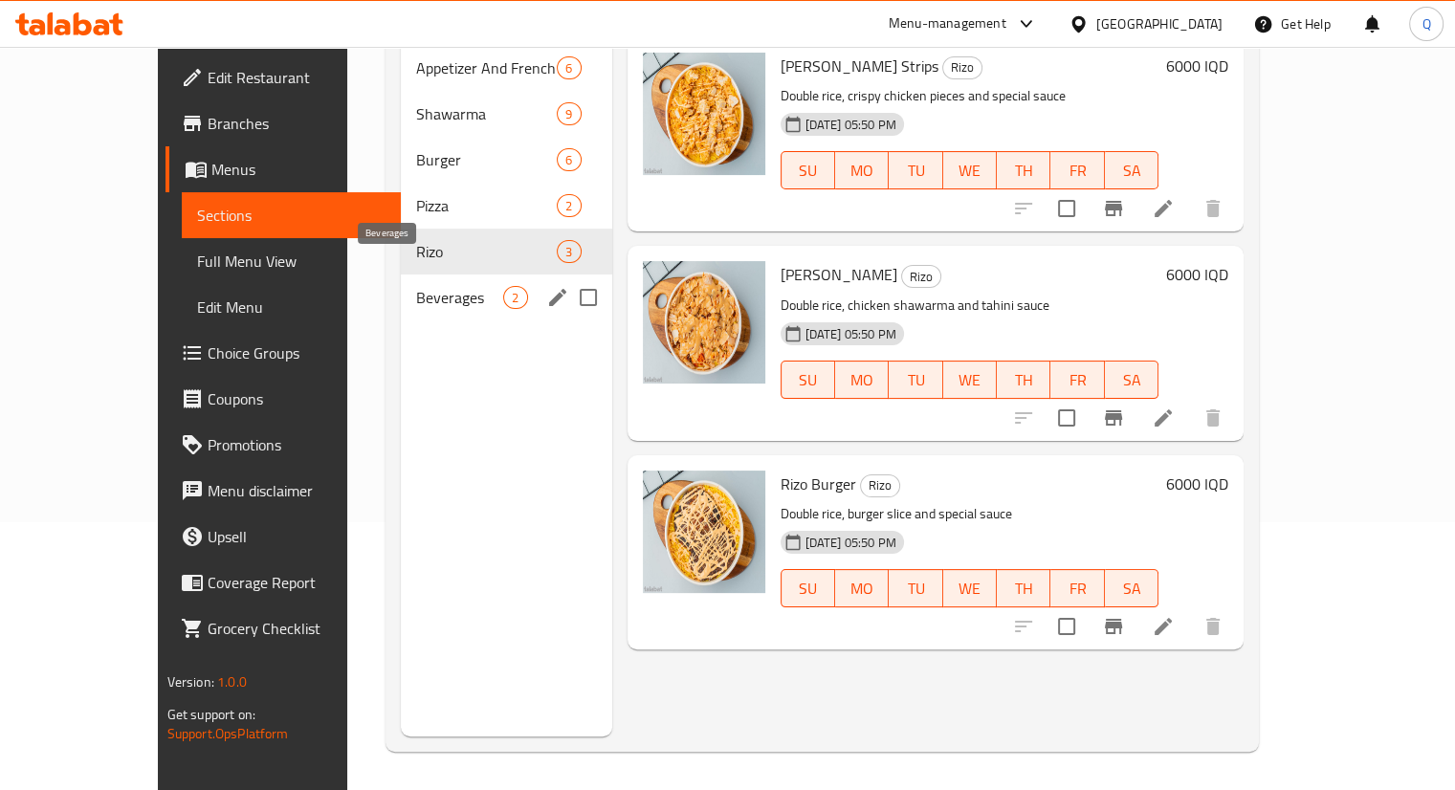
click at [416, 286] on span "Beverages" at bounding box center [459, 297] width 87 height 23
